Goal: Information Seeking & Learning: Learn about a topic

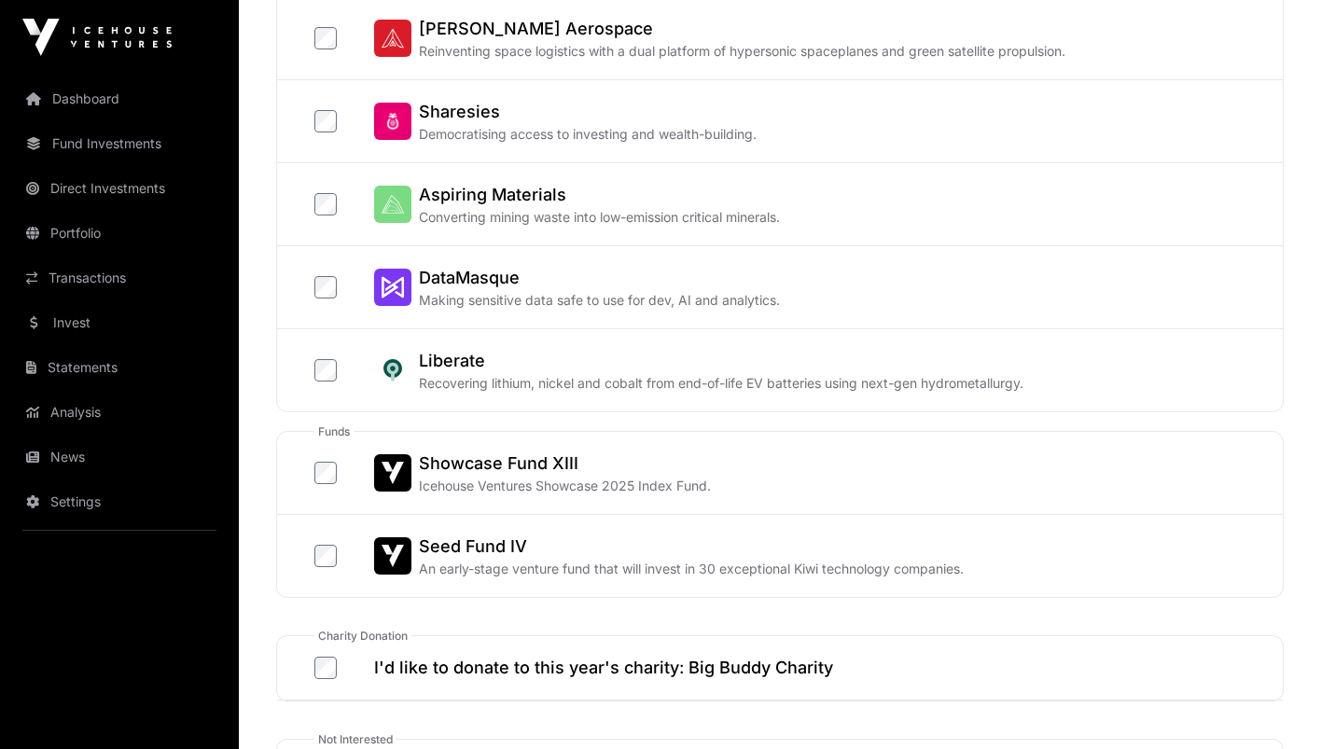
scroll to position [603, 0]
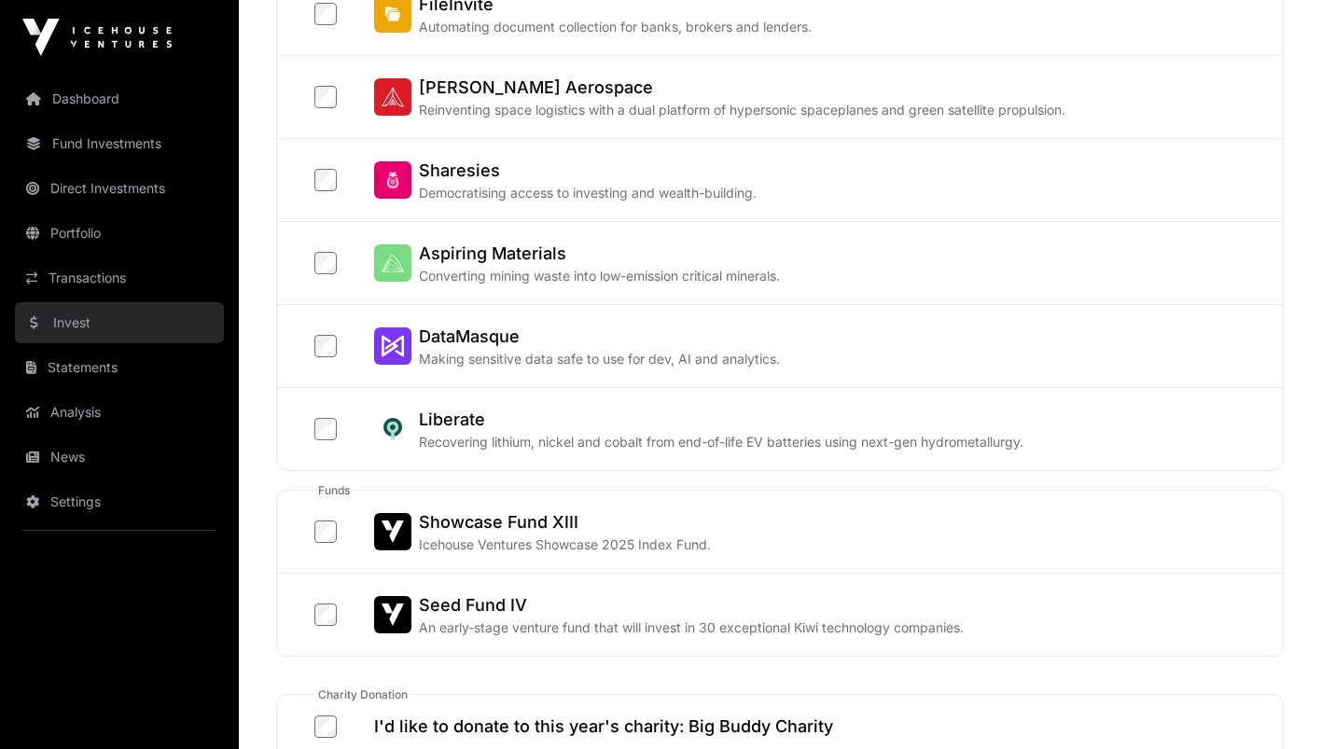
click at [87, 323] on link "Invest" at bounding box center [119, 322] width 209 height 41
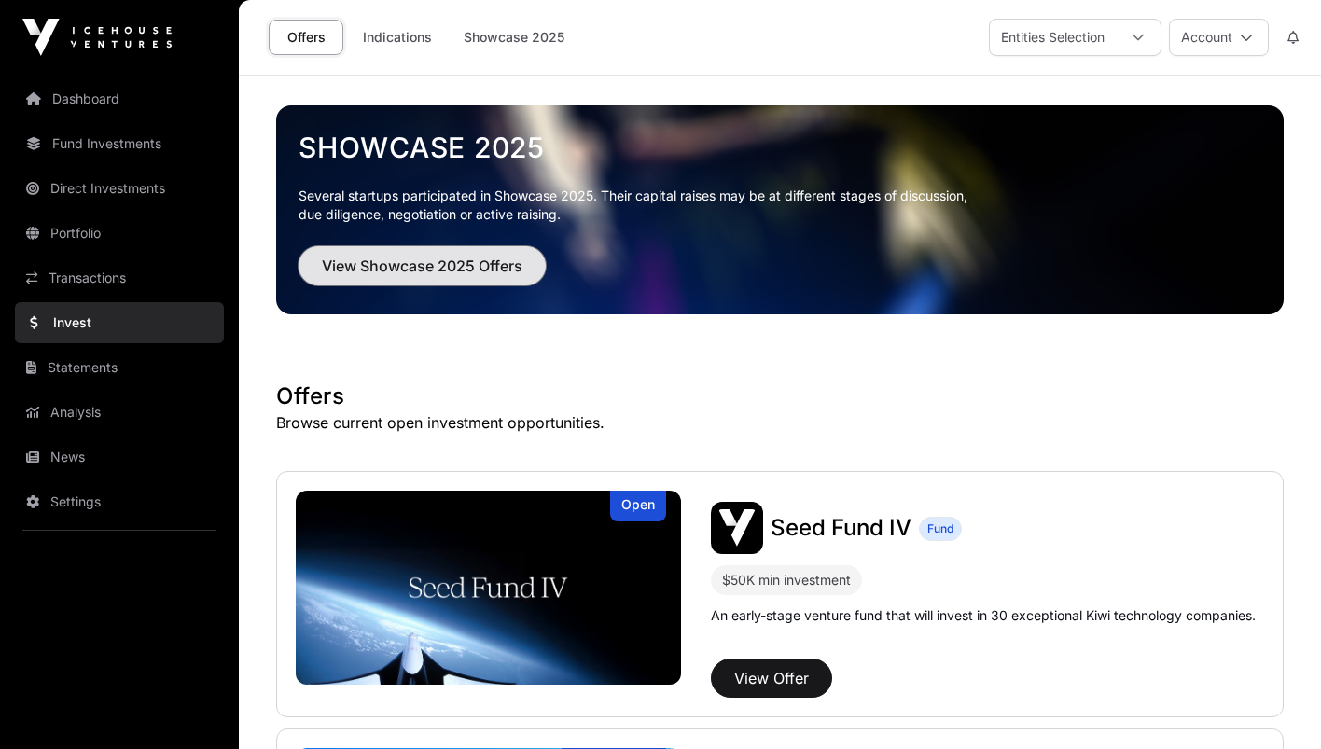
click at [445, 270] on span "View Showcase 2025 Offers" at bounding box center [422, 266] width 201 height 22
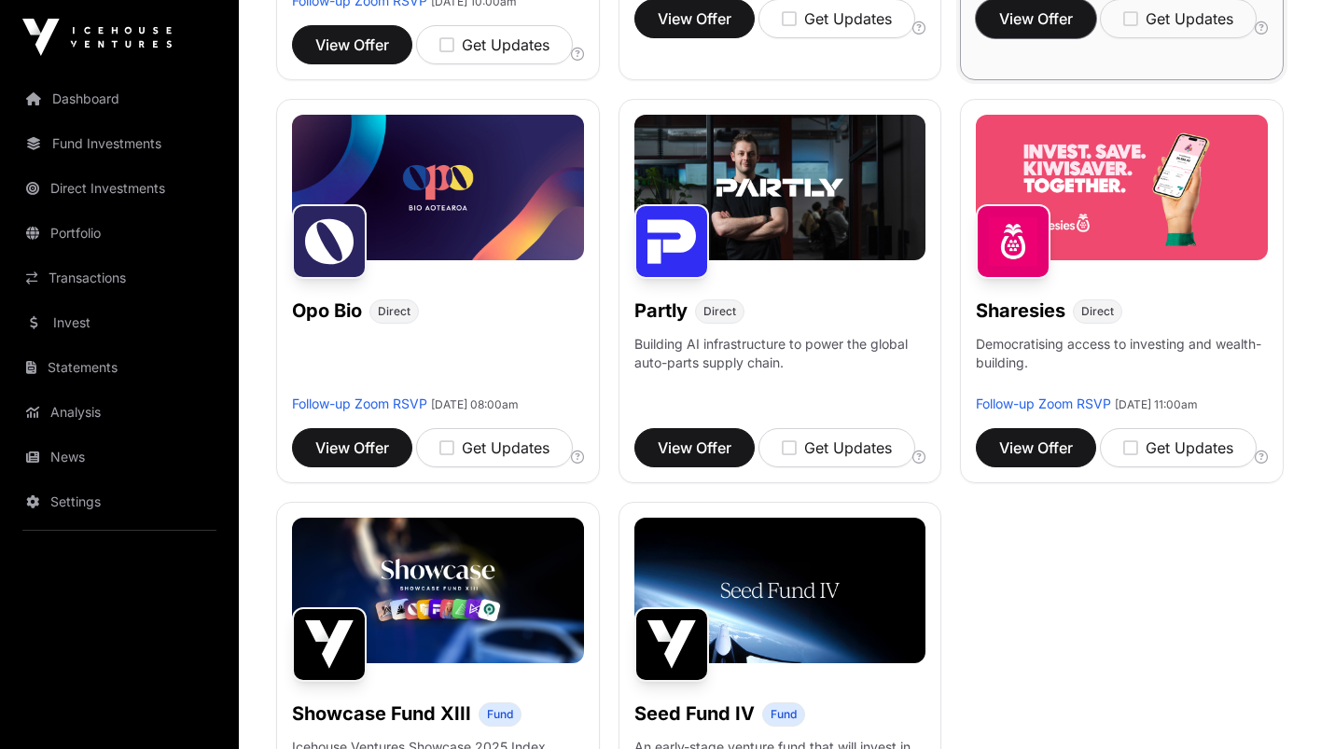
scroll to position [1048, 0]
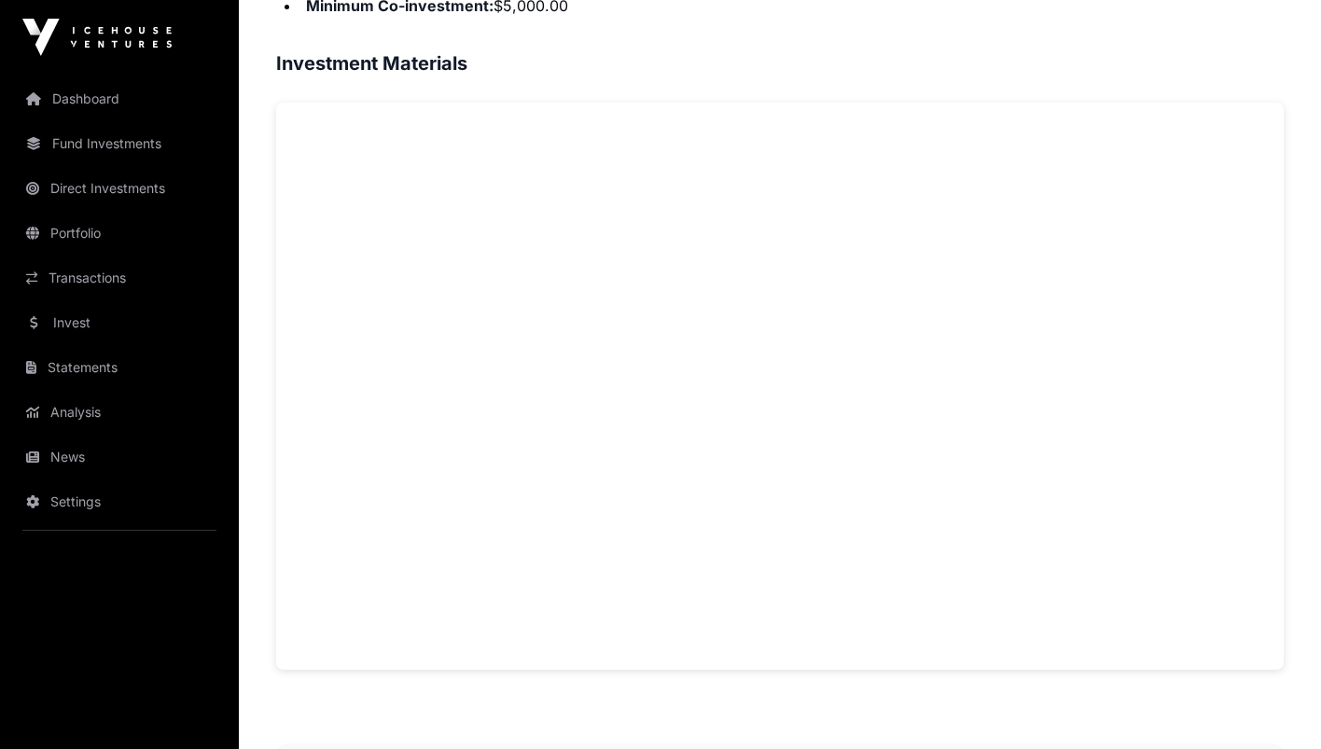
scroll to position [1318, 0]
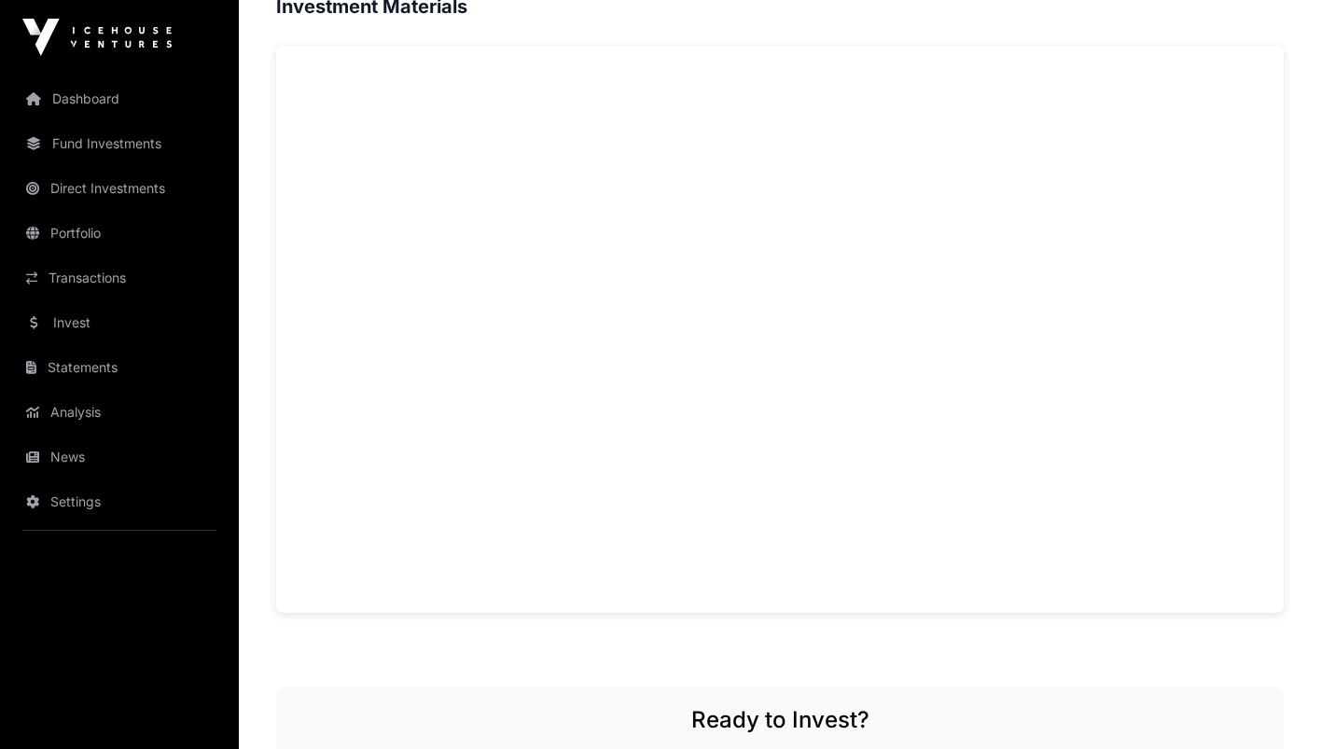
scroll to position [1283, 0]
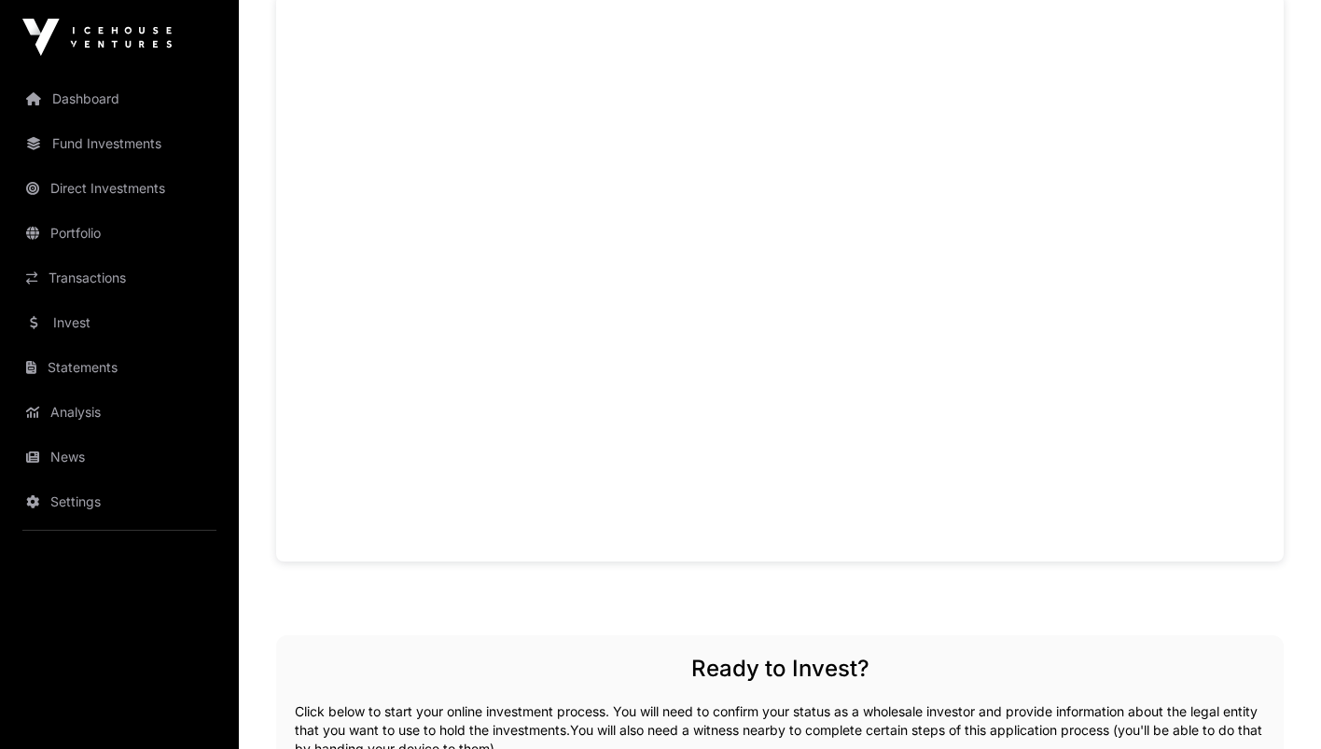
scroll to position [1342, 0]
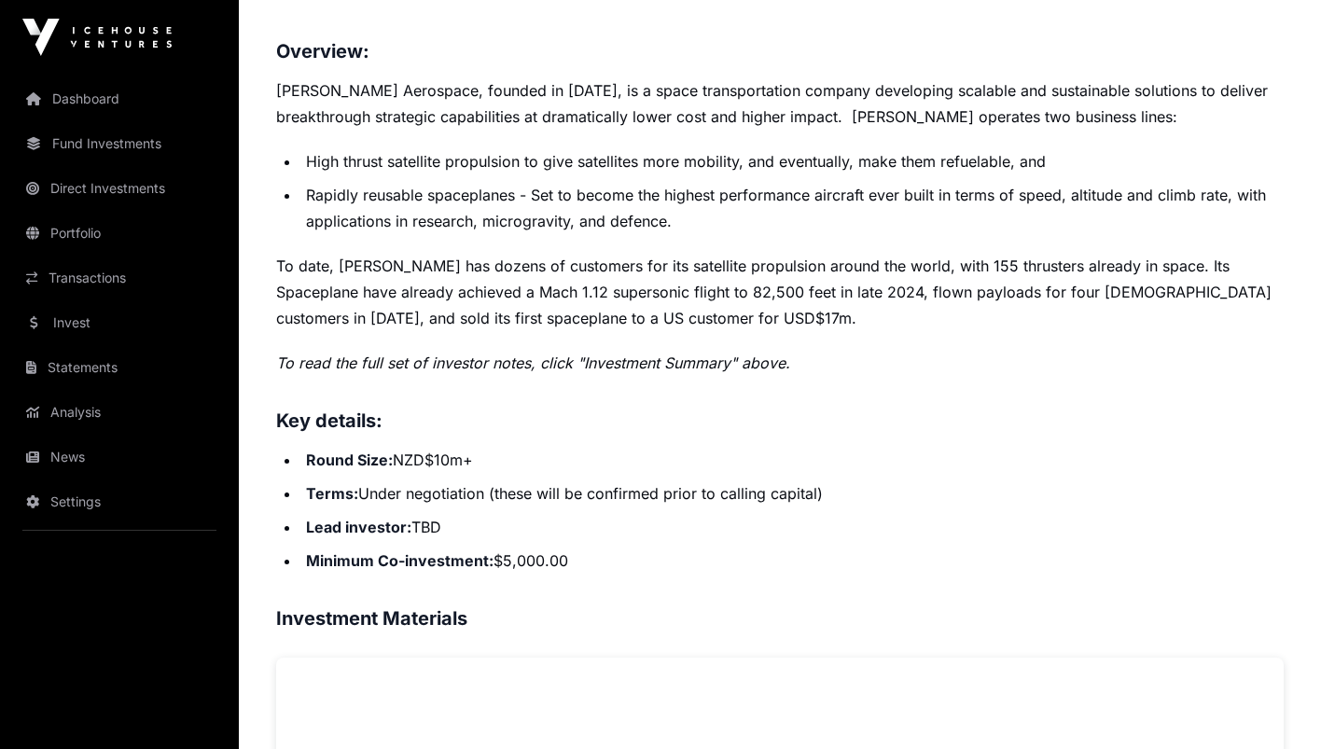
scroll to position [788, 0]
